Goal: Task Accomplishment & Management: Manage account settings

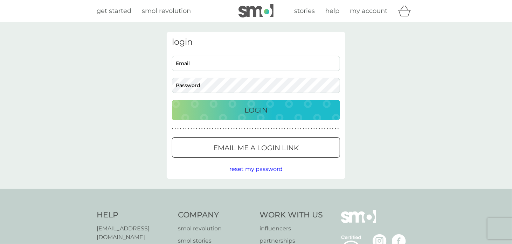
type input "[EMAIL_ADDRESS][DOMAIN_NAME]"
click at [246, 107] on p "Login" at bounding box center [255, 110] width 23 height 11
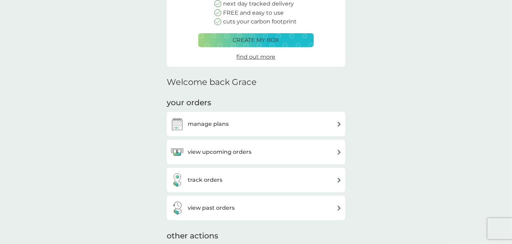
scroll to position [105, 0]
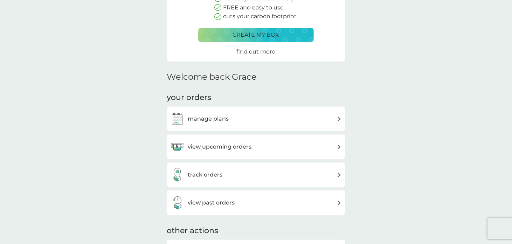
click at [249, 123] on div "manage plans" at bounding box center [256, 119] width 172 height 14
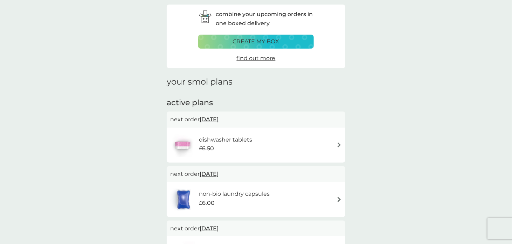
scroll to position [35, 0]
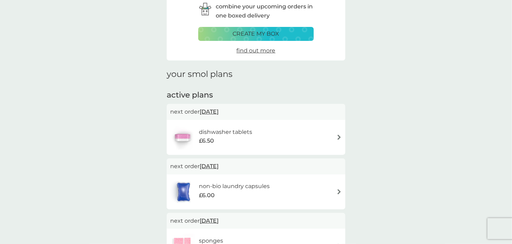
click at [337, 139] on img at bounding box center [338, 137] width 5 height 5
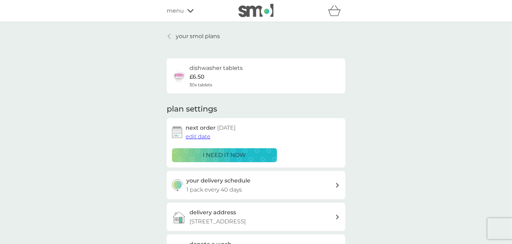
click at [168, 36] on icon at bounding box center [169, 37] width 3 height 6
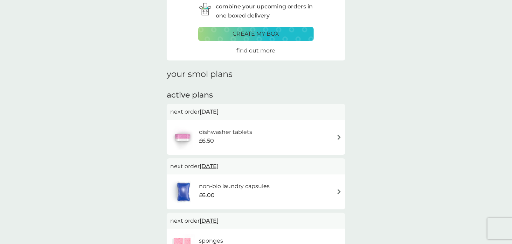
scroll to position [105, 0]
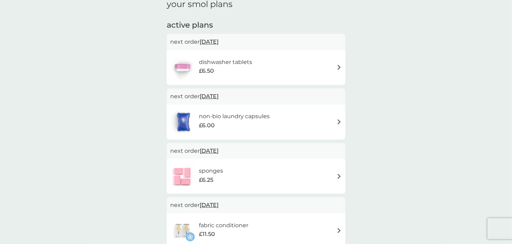
click at [338, 66] on img at bounding box center [338, 67] width 5 height 5
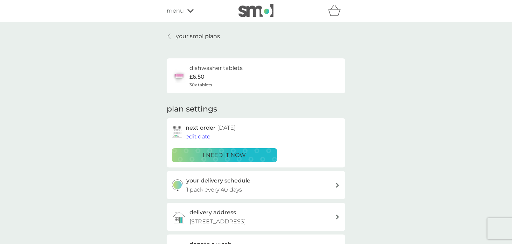
click at [209, 138] on span "edit date" at bounding box center [198, 136] width 25 height 7
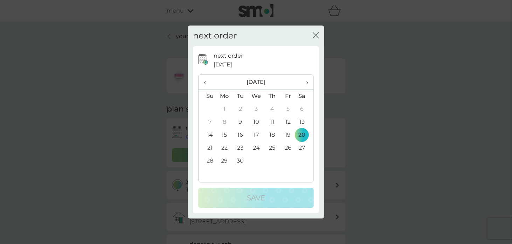
click at [272, 149] on td "25" at bounding box center [272, 148] width 16 height 13
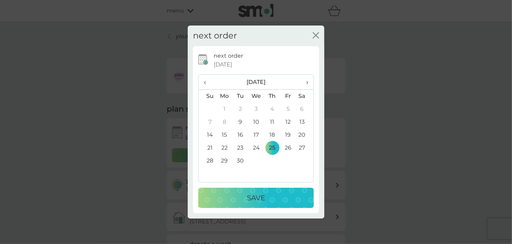
click at [261, 196] on p "Save" at bounding box center [256, 198] width 18 height 11
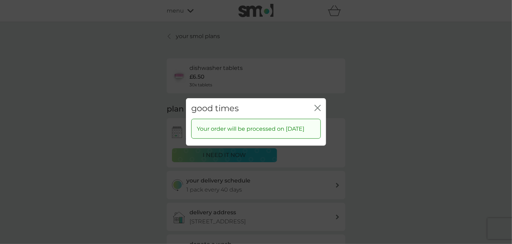
click at [319, 105] on icon "close" at bounding box center [319, 108] width 3 height 6
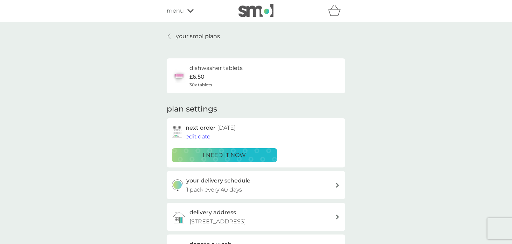
click at [176, 39] on p "your smol plans" at bounding box center [198, 36] width 44 height 9
